Goal: Find specific page/section: Find specific page/section

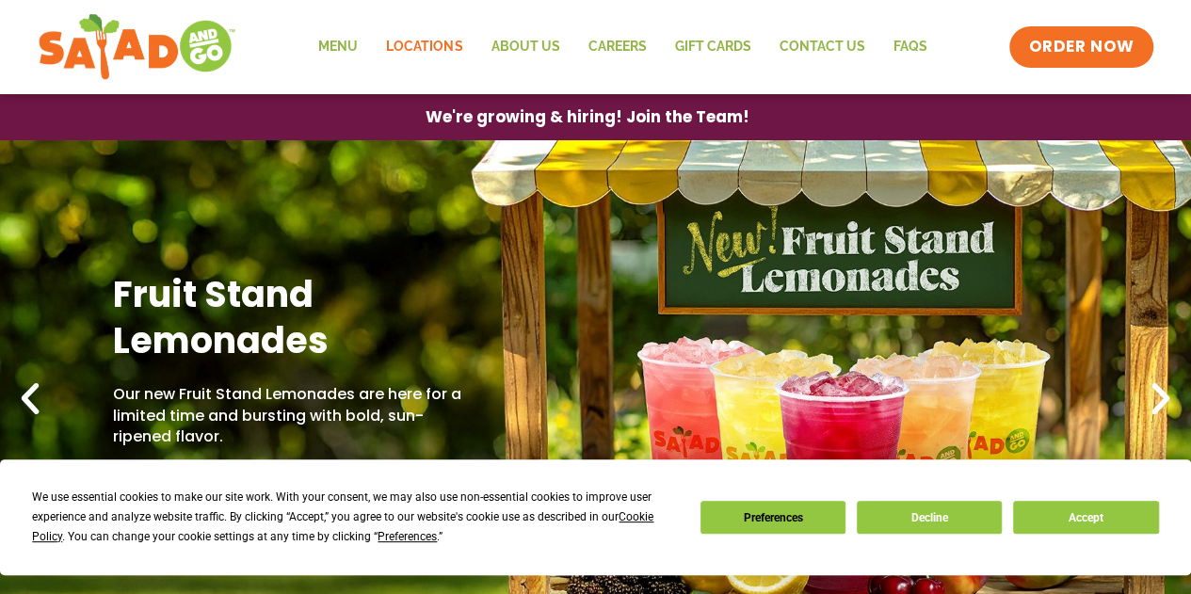
click at [423, 39] on link "Locations" at bounding box center [424, 46] width 104 height 43
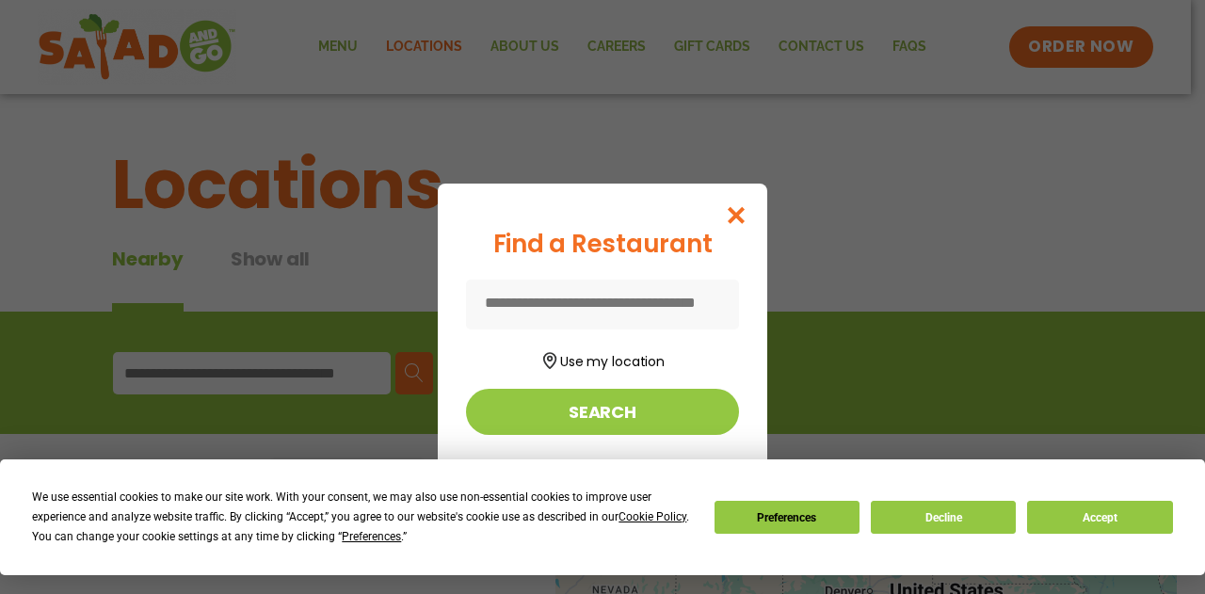
click at [608, 310] on input at bounding box center [602, 305] width 273 height 50
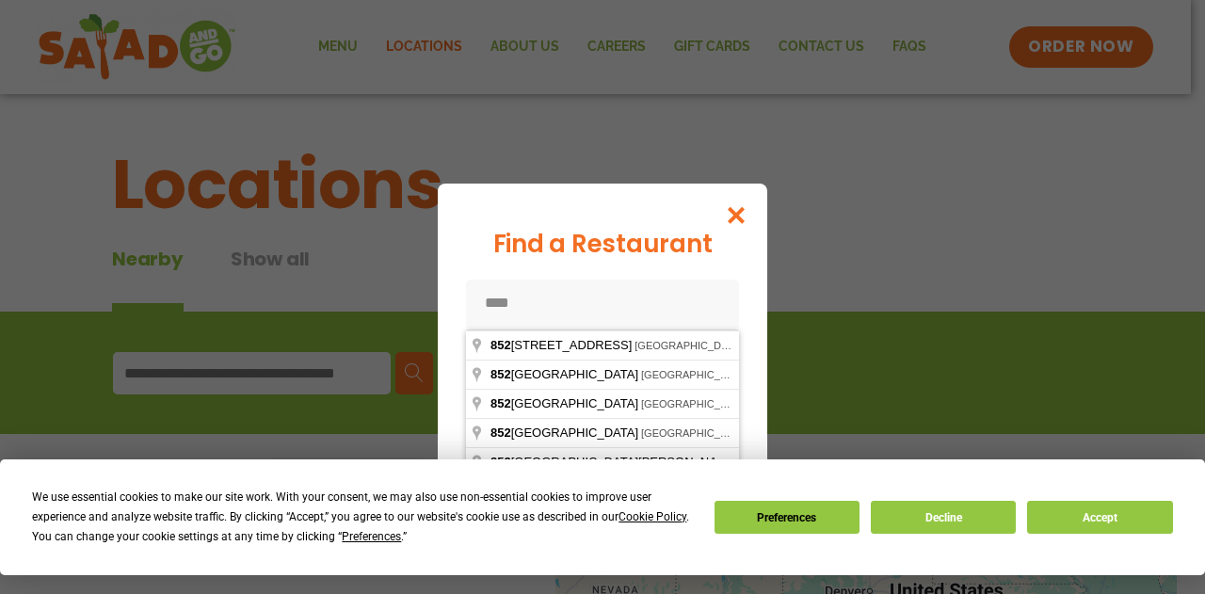
type input "*****"
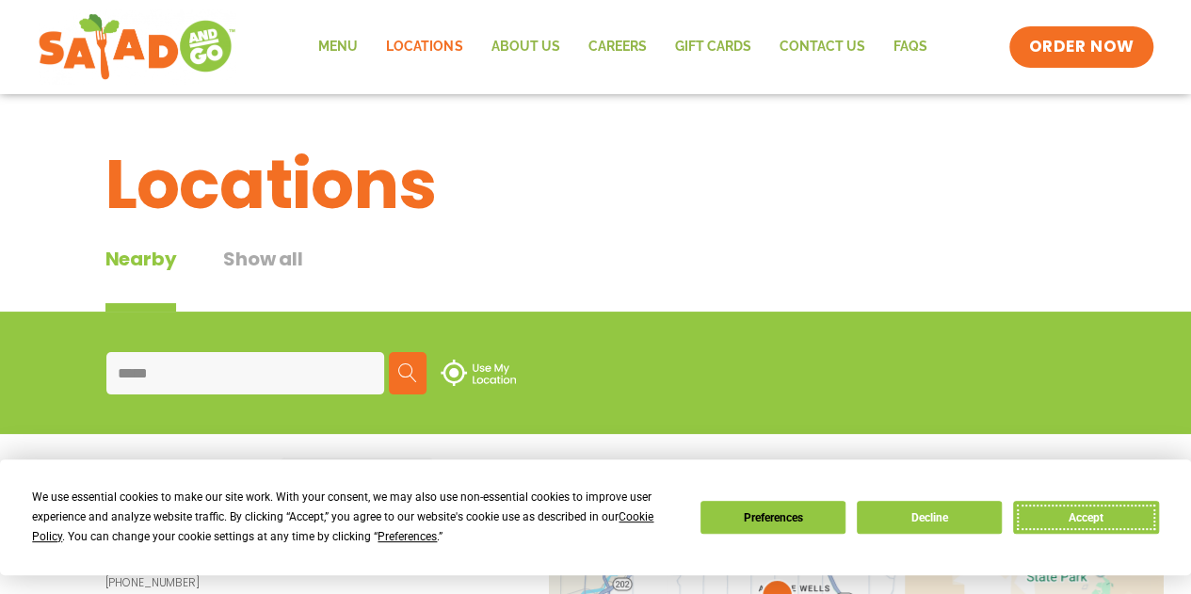
click at [1060, 517] on button "Accept" at bounding box center [1085, 517] width 145 height 33
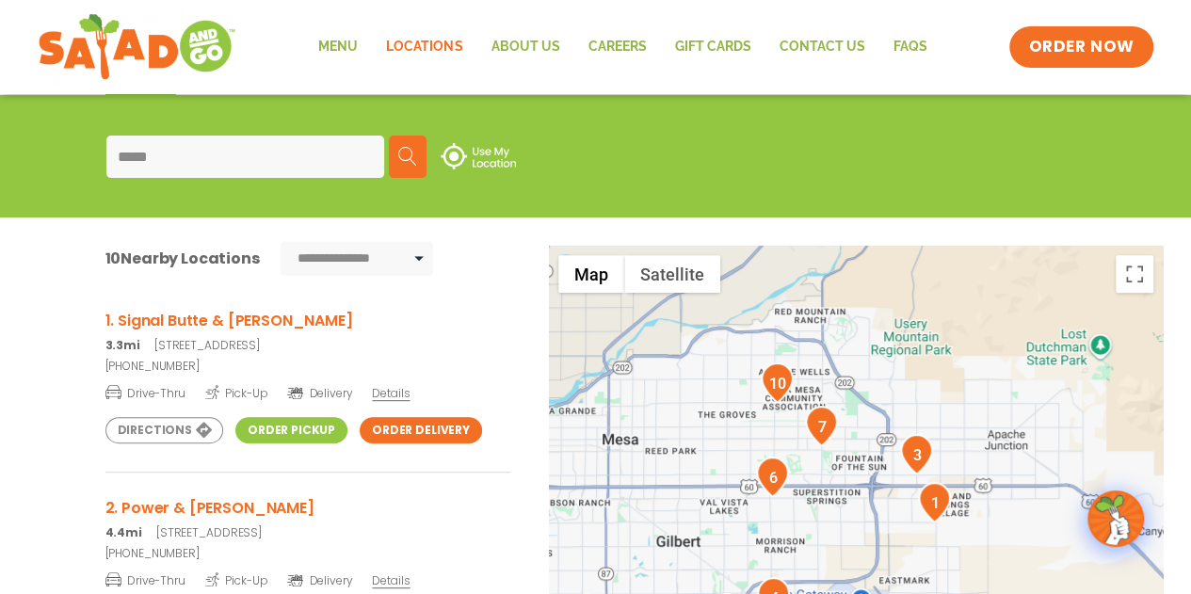
scroll to position [254, 0]
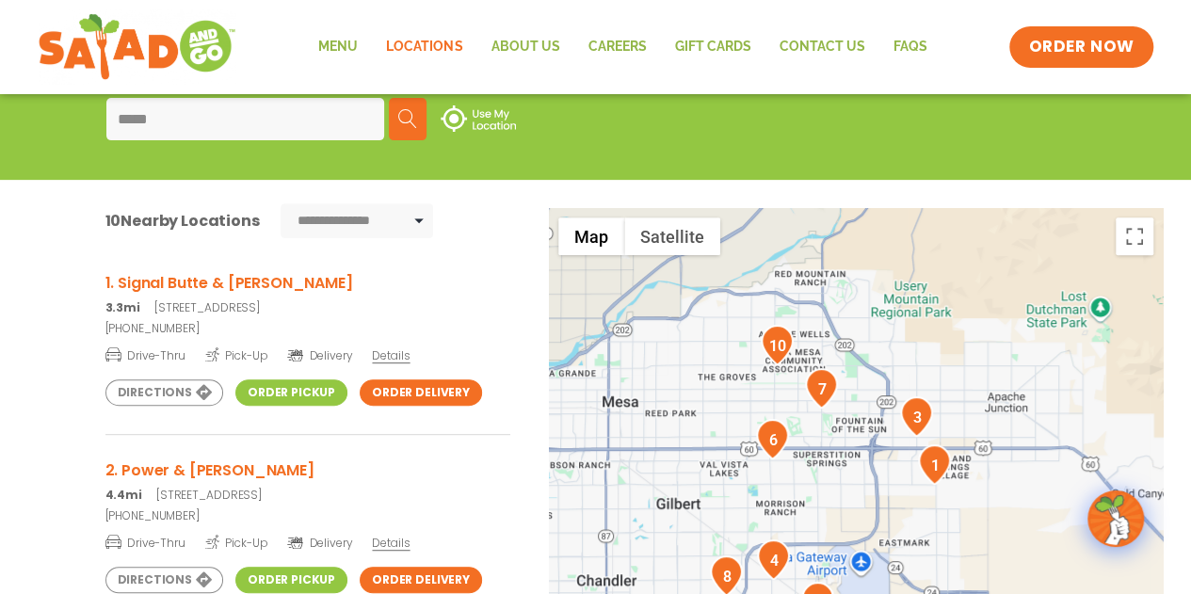
click at [927, 470] on img "1" at bounding box center [934, 464] width 33 height 40
